Goal: Transaction & Acquisition: Purchase product/service

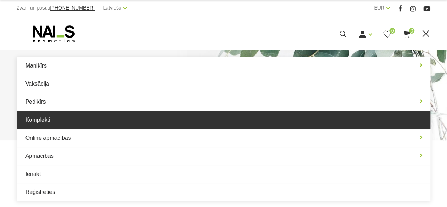
click at [191, 117] on link "Komplekti" at bounding box center [224, 120] width 415 height 18
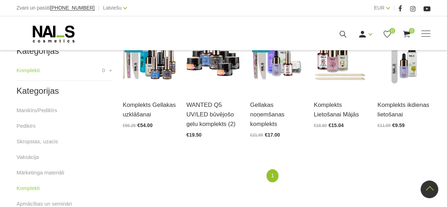
scroll to position [212, 0]
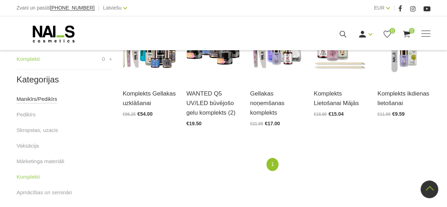
click at [44, 99] on link "Manikīrs/Pedikīrs" at bounding box center [37, 99] width 41 height 8
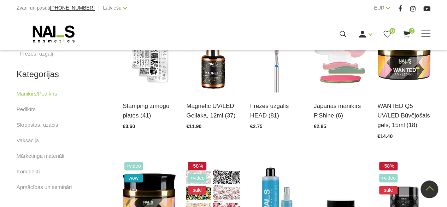
scroll to position [354, 0]
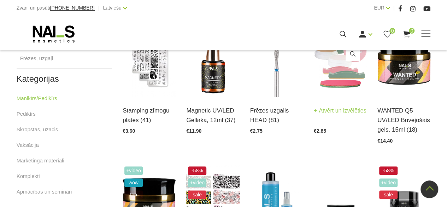
click at [325, 85] on img at bounding box center [340, 60] width 53 height 73
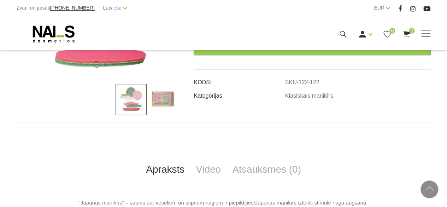
scroll to position [212, 0]
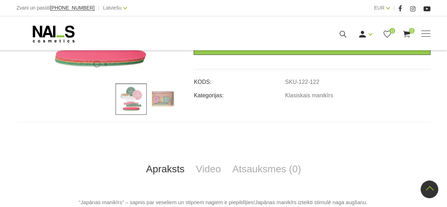
click at [173, 101] on img at bounding box center [162, 98] width 31 height 31
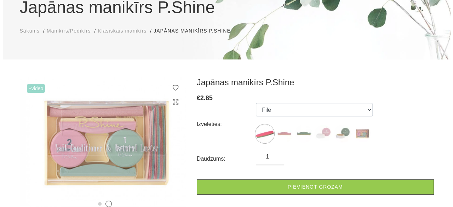
scroll to position [0, 0]
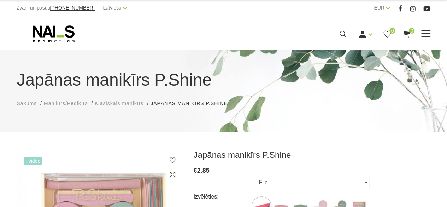
click at [346, 34] on icon at bounding box center [343, 34] width 9 height 9
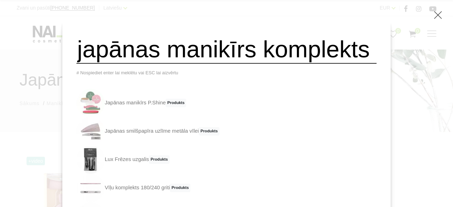
scroll to position [0, 21]
type input "japānas manikīrs komplekts"
